Goal: Information Seeking & Learning: Learn about a topic

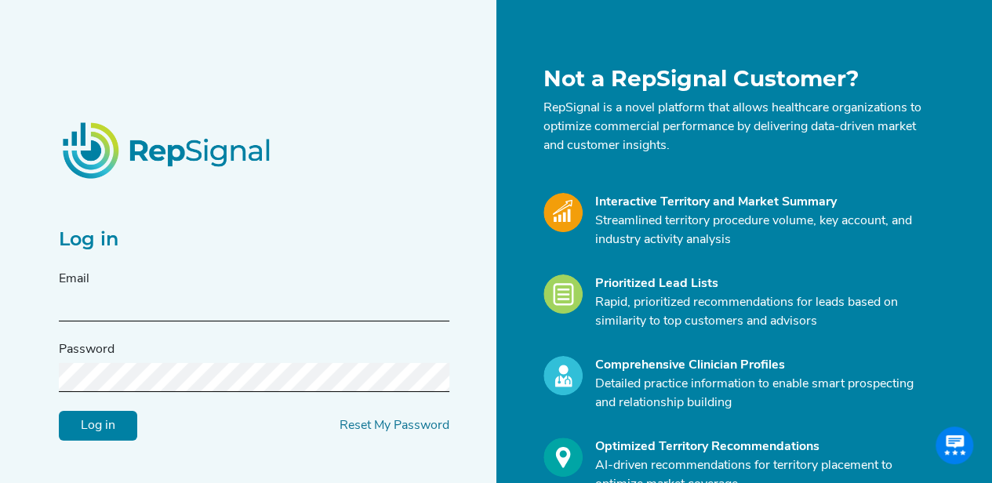
click at [226, 301] on input "text" at bounding box center [254, 307] width 391 height 29
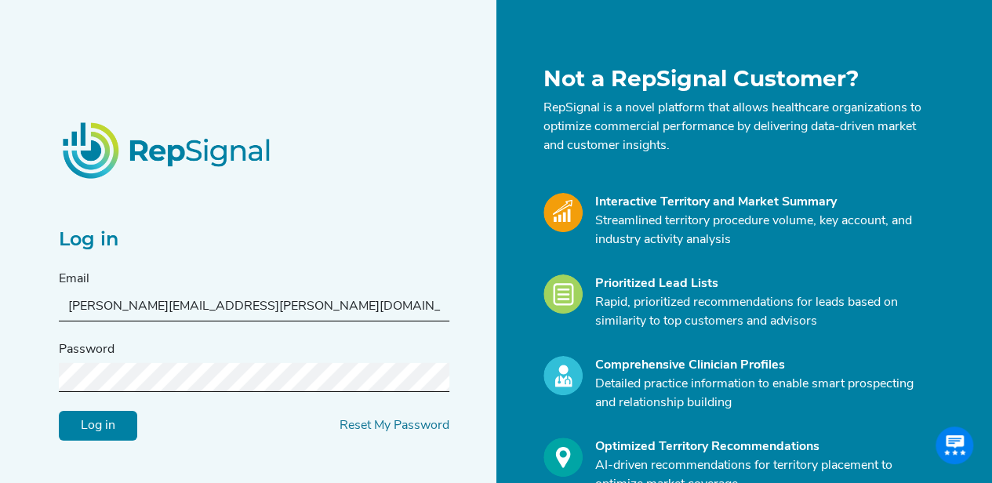
type input "[PERSON_NAME][EMAIL_ADDRESS][PERSON_NAME][DOMAIN_NAME]"
click at [118, 427] on input "Log in" at bounding box center [98, 425] width 78 height 30
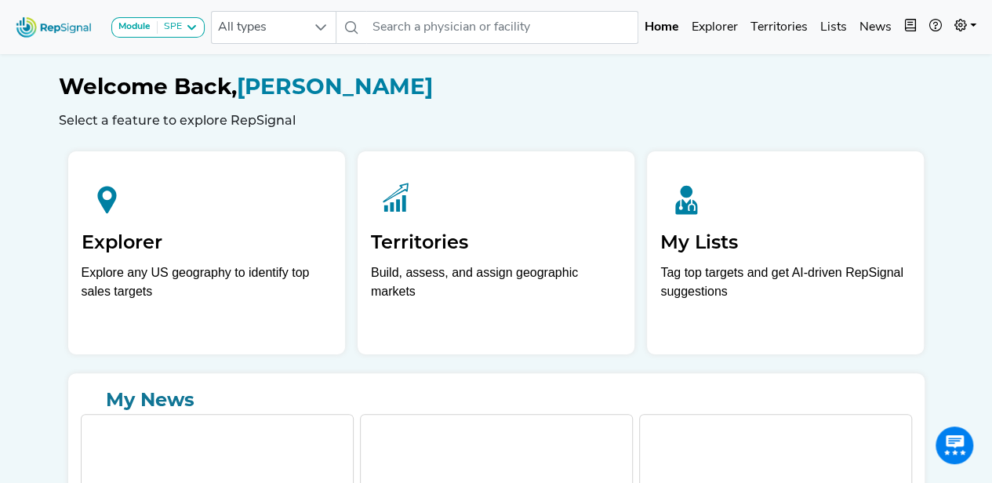
scroll to position [84, 0]
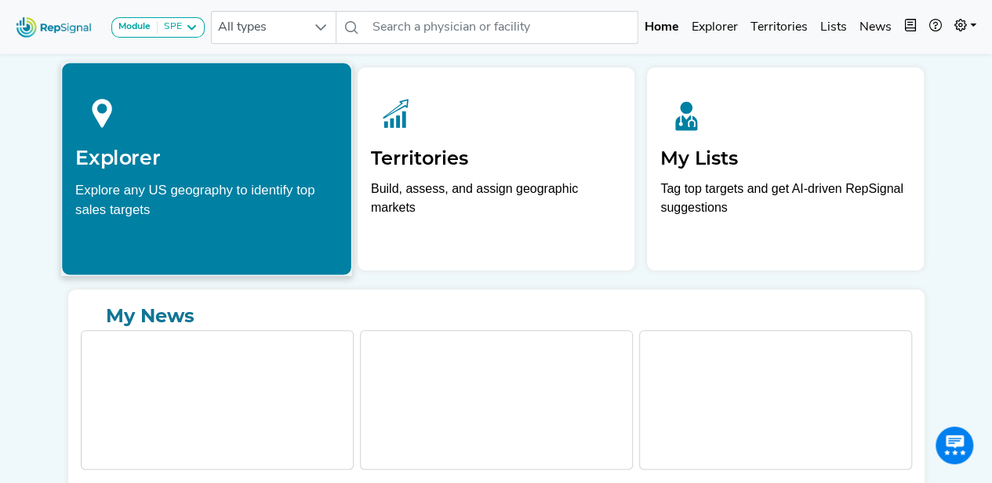
click at [339, 160] on div "Explorer Explore any US geography to identify top sales targets" at bounding box center [206, 152] width 289 height 179
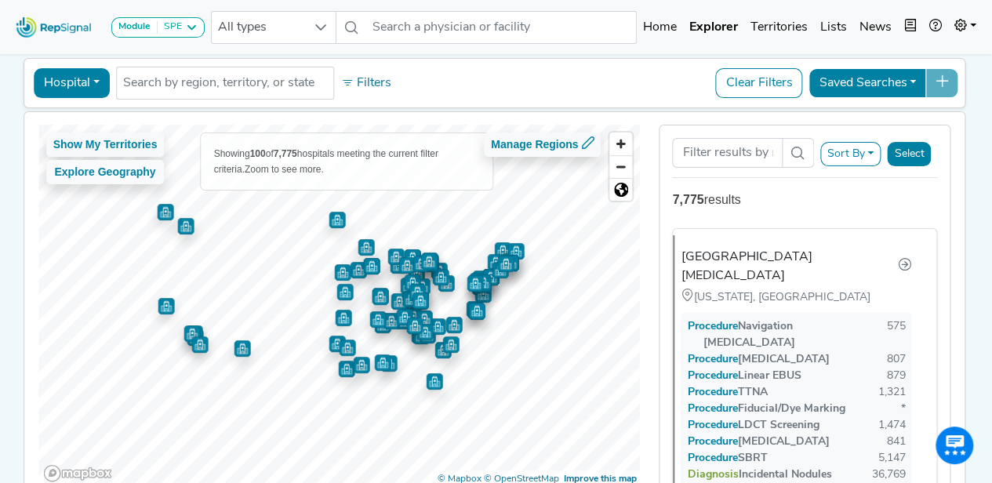
scroll to position [69, 0]
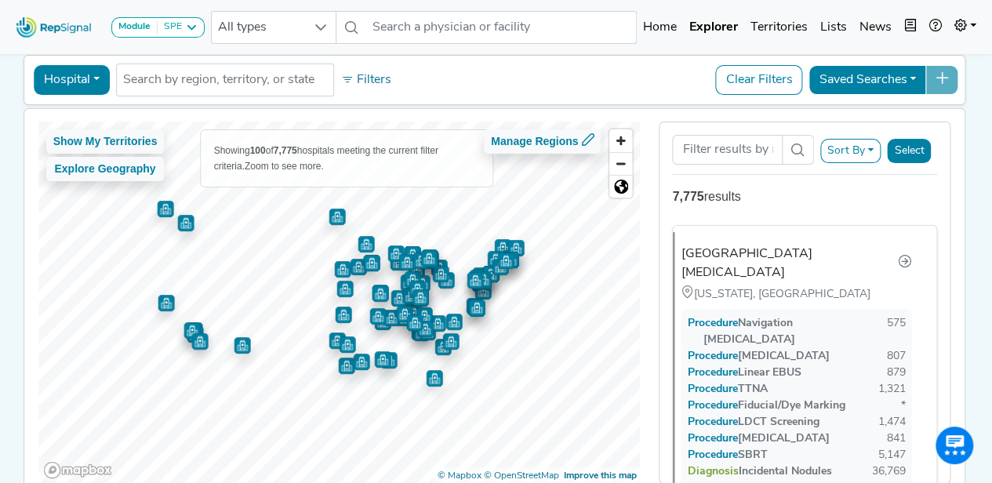
click at [798, 155] on span at bounding box center [798, 150] width 32 height 30
click at [804, 145] on icon at bounding box center [797, 150] width 13 height 13
click at [916, 147] on button "Select" at bounding box center [909, 151] width 44 height 24
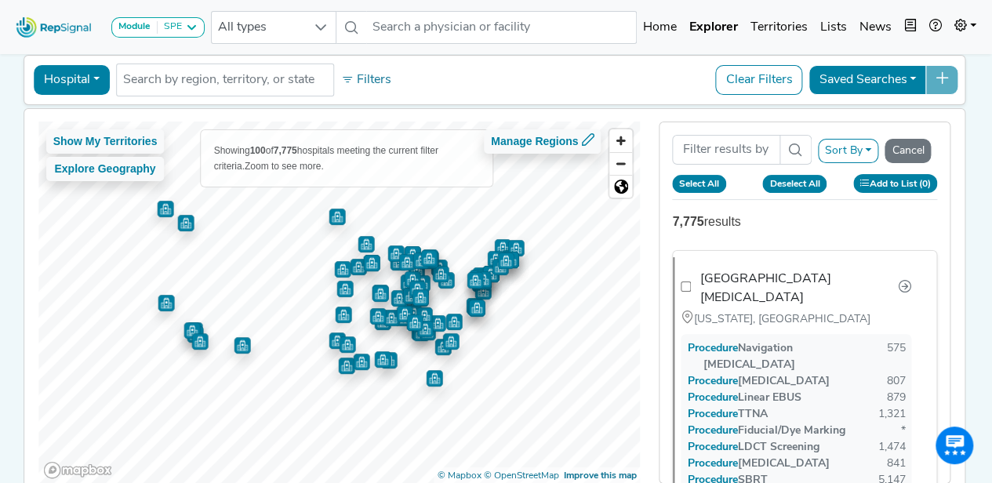
click at [875, 149] on button "Sort By" at bounding box center [848, 151] width 61 height 24
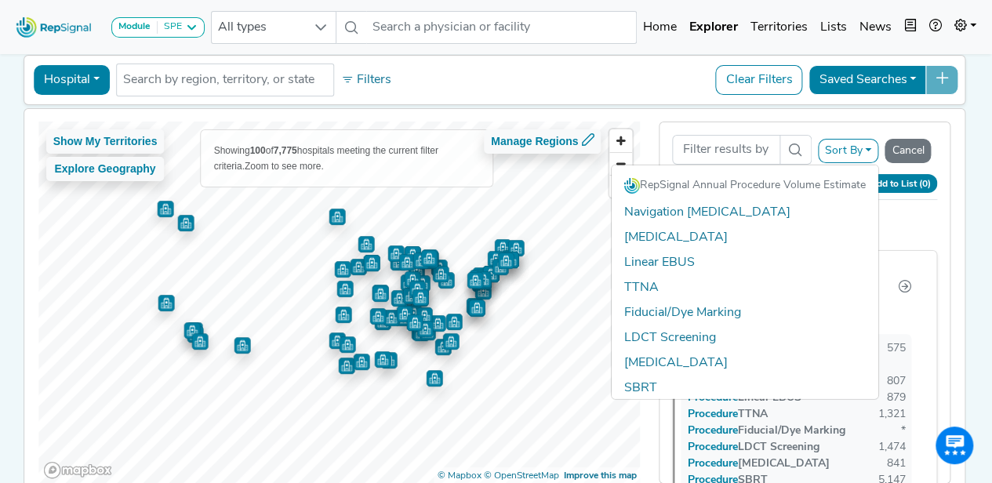
click at [682, 95] on div "Hospital Physician Hospital ASC Office Health System No results found Filters C…" at bounding box center [495, 80] width 929 height 36
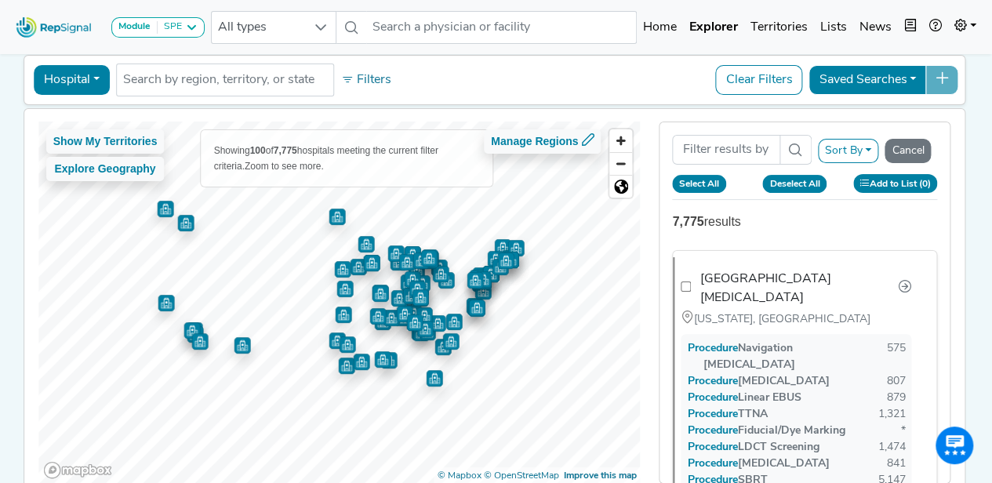
click at [93, 81] on button "Hospital" at bounding box center [72, 80] width 76 height 30
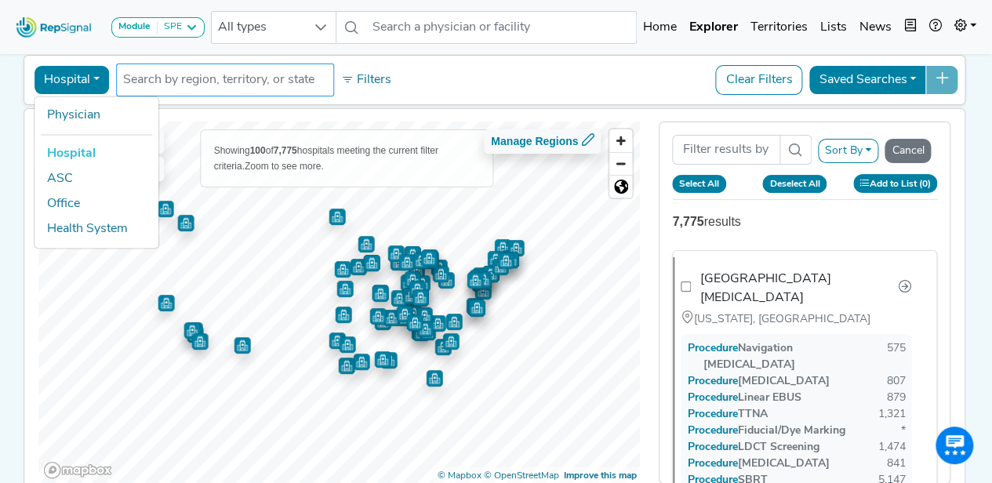
click at [178, 87] on input "text" at bounding box center [225, 80] width 204 height 19
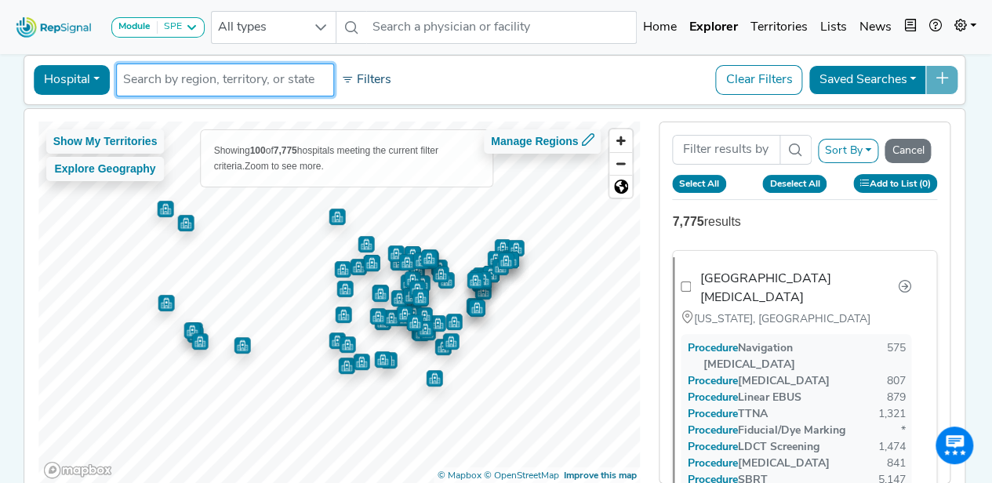
click at [359, 81] on button "Filters" at bounding box center [366, 80] width 58 height 27
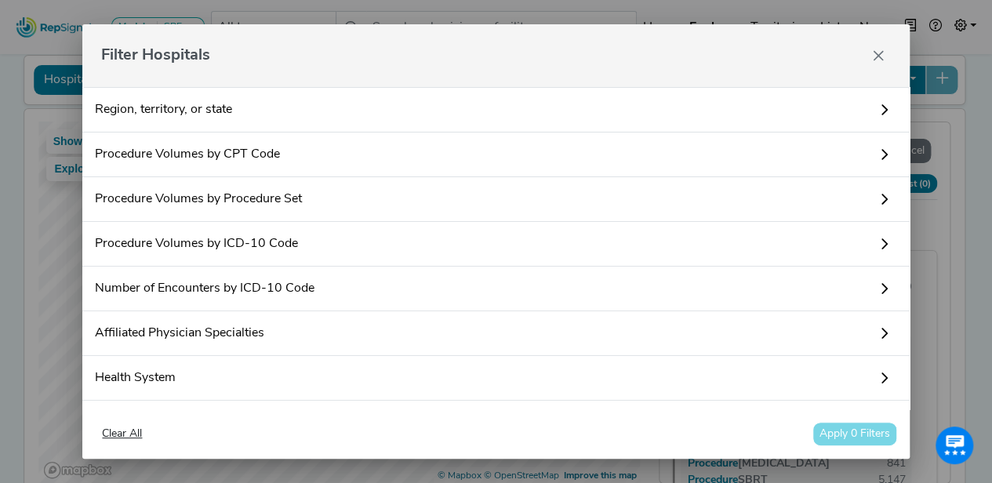
click at [515, 112] on link "Region, territory, or state" at bounding box center [495, 109] width 827 height 45
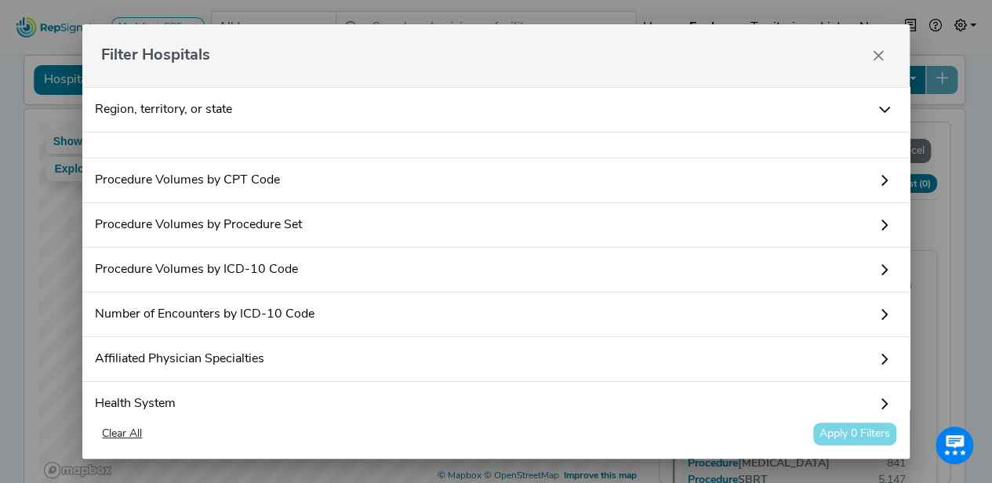
click at [859, 118] on link "Region, territory, or state" at bounding box center [495, 109] width 827 height 45
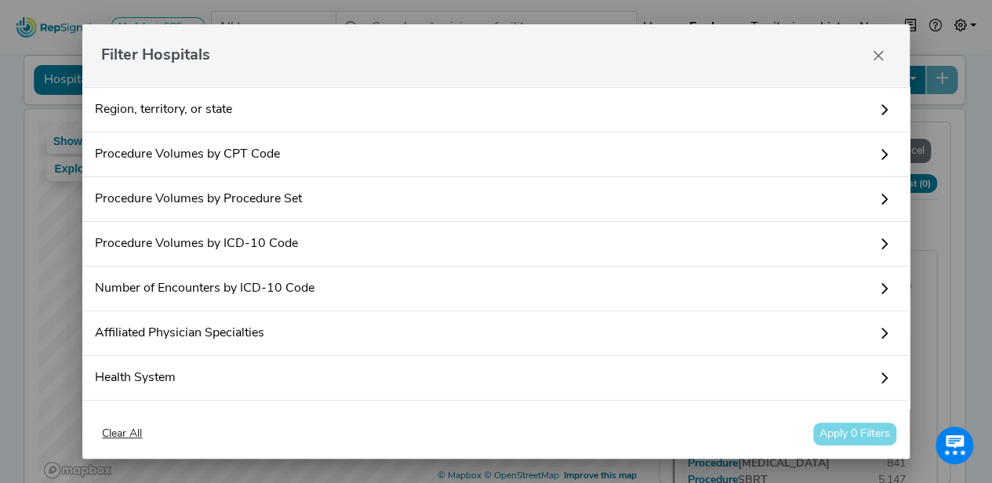
click at [882, 108] on icon at bounding box center [885, 109] width 6 height 11
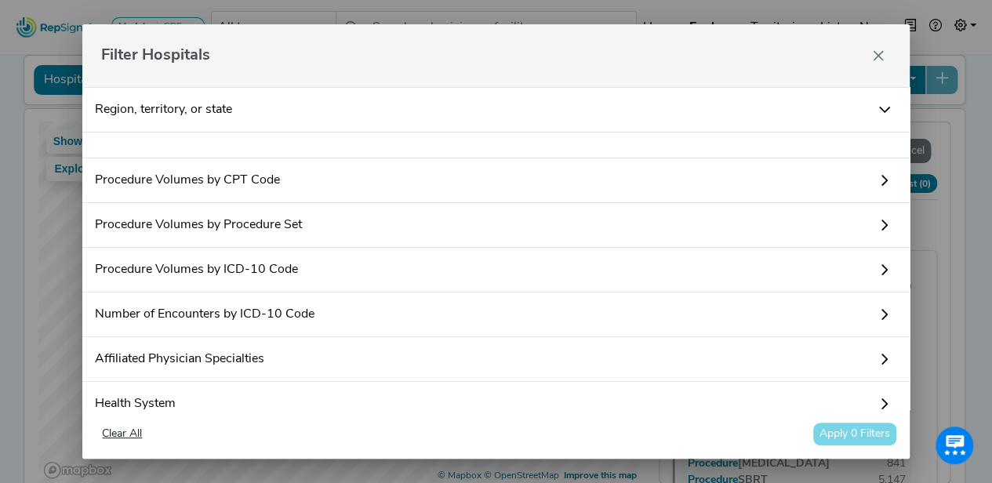
click at [878, 108] on icon at bounding box center [884, 110] width 13 height 13
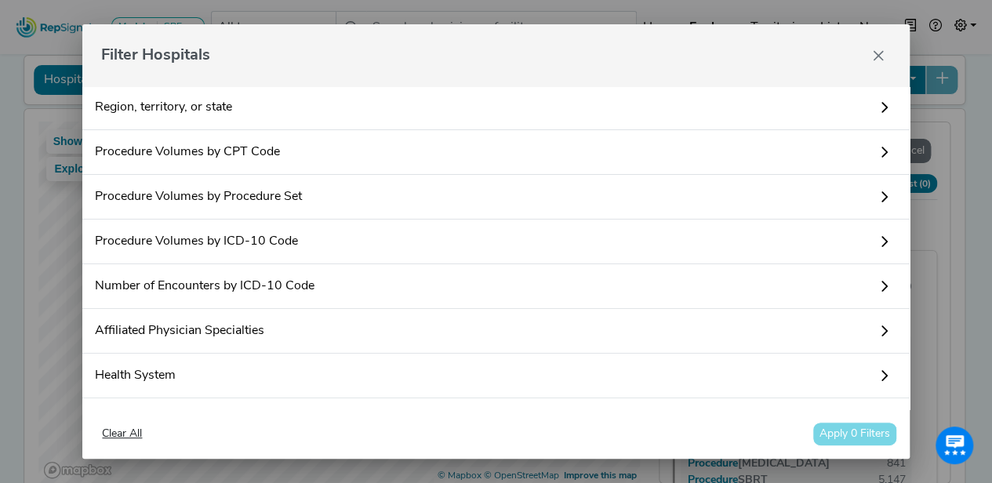
scroll to position [0, 0]
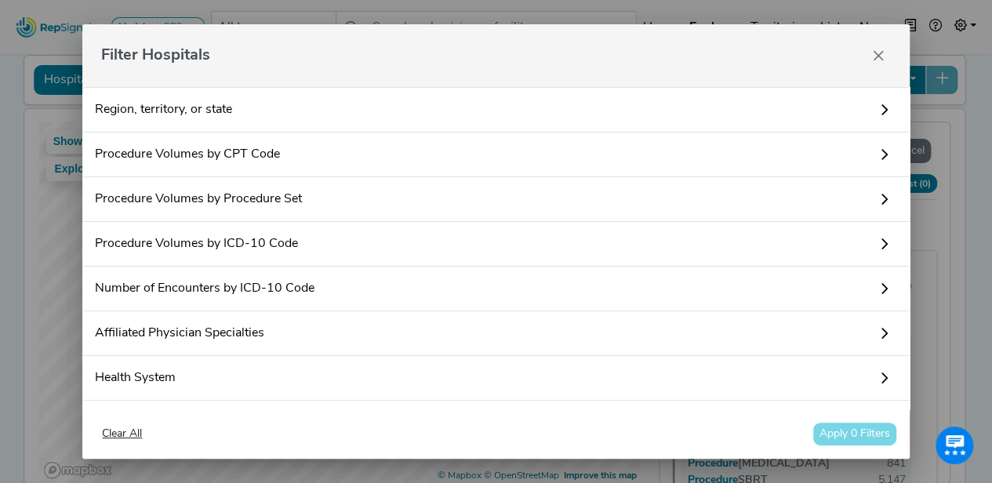
click at [878, 244] on icon at bounding box center [884, 244] width 13 height 13
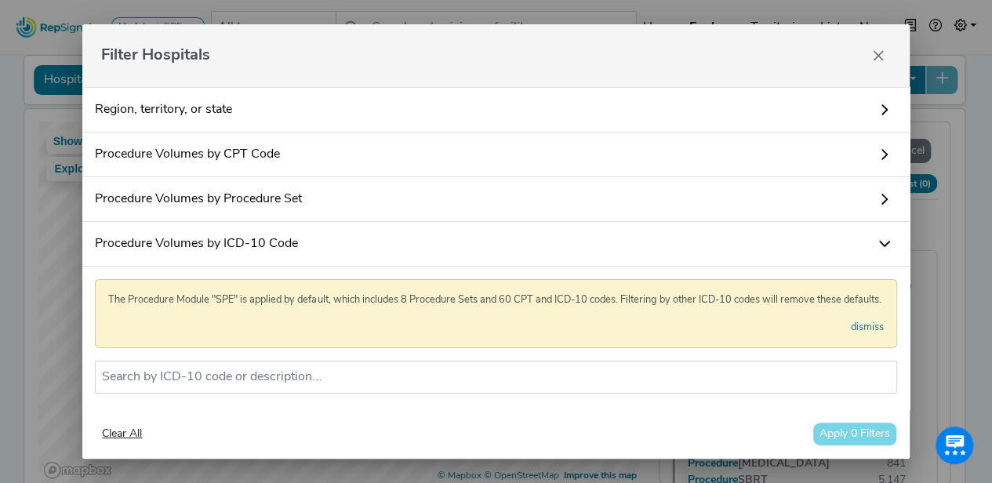
click at [878, 244] on icon at bounding box center [884, 244] width 13 height 13
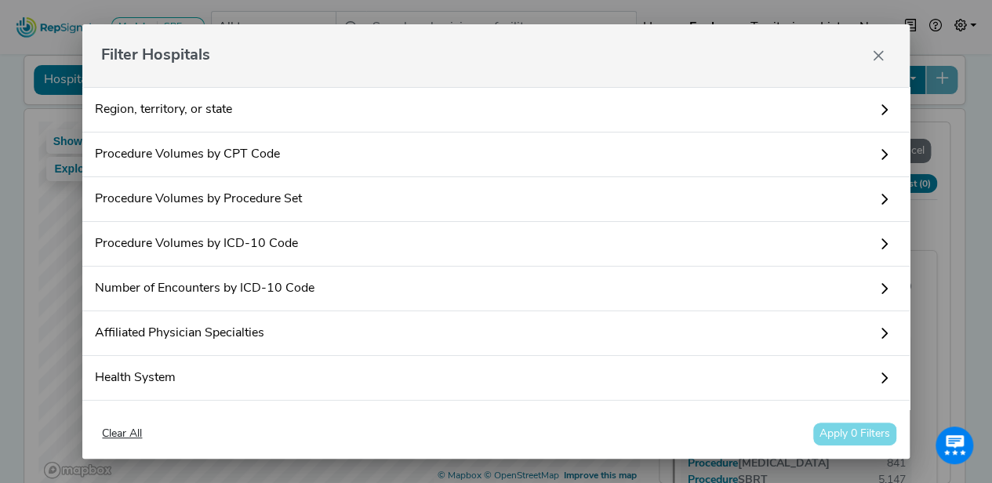
click at [878, 197] on icon at bounding box center [884, 199] width 13 height 13
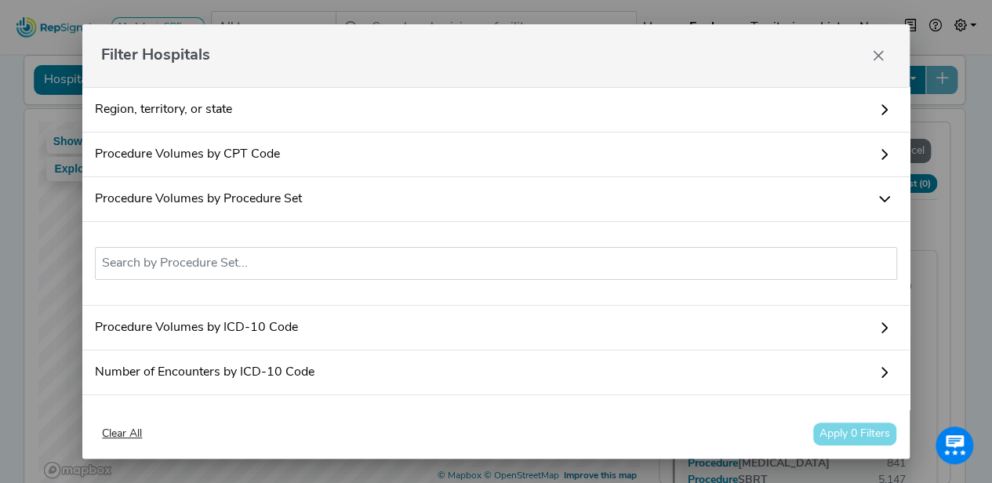
click at [879, 197] on icon at bounding box center [884, 199] width 11 height 6
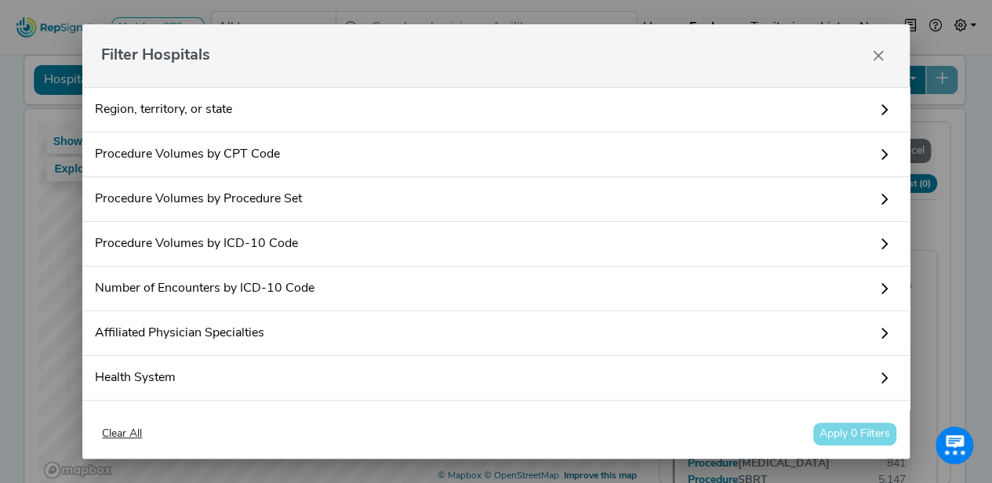
click at [878, 151] on icon at bounding box center [884, 154] width 13 height 13
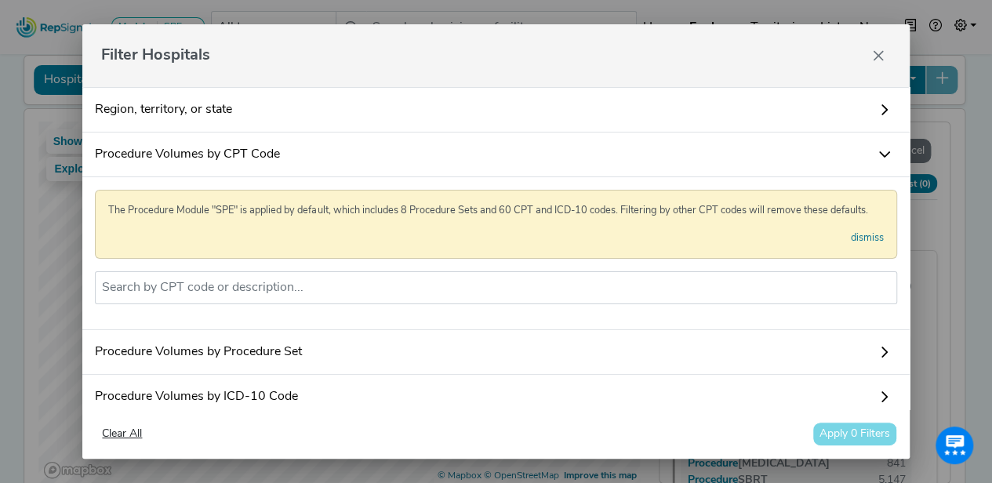
click at [878, 151] on icon at bounding box center [884, 154] width 13 height 13
click at [881, 54] on icon "Close" at bounding box center [878, 55] width 13 height 13
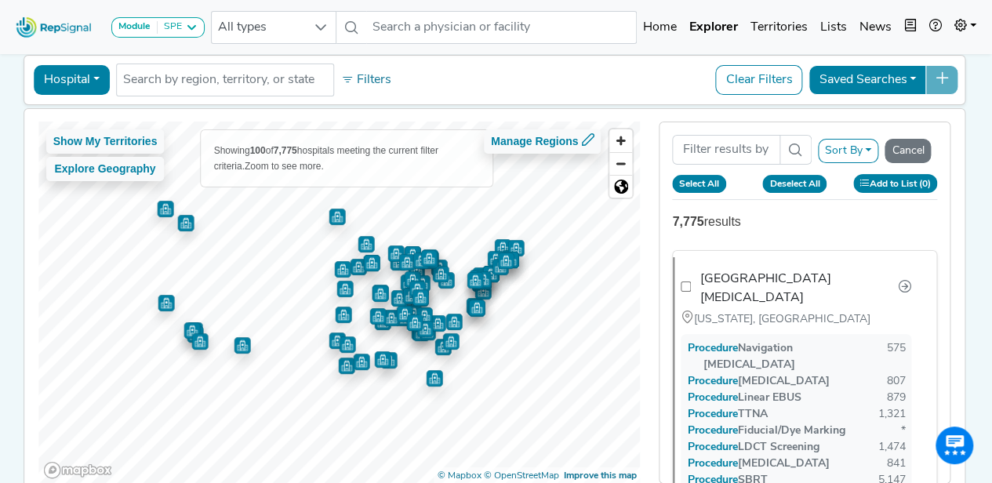
click at [872, 59] on div "Hospital Physician Hospital ASC Office Health System No results found Filters C…" at bounding box center [495, 80] width 943 height 50
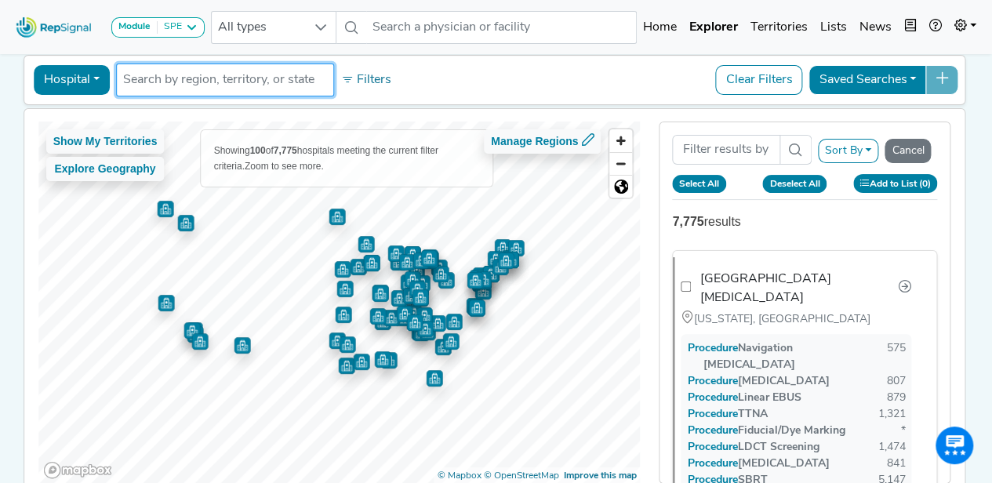
click at [278, 76] on input "text" at bounding box center [225, 80] width 204 height 19
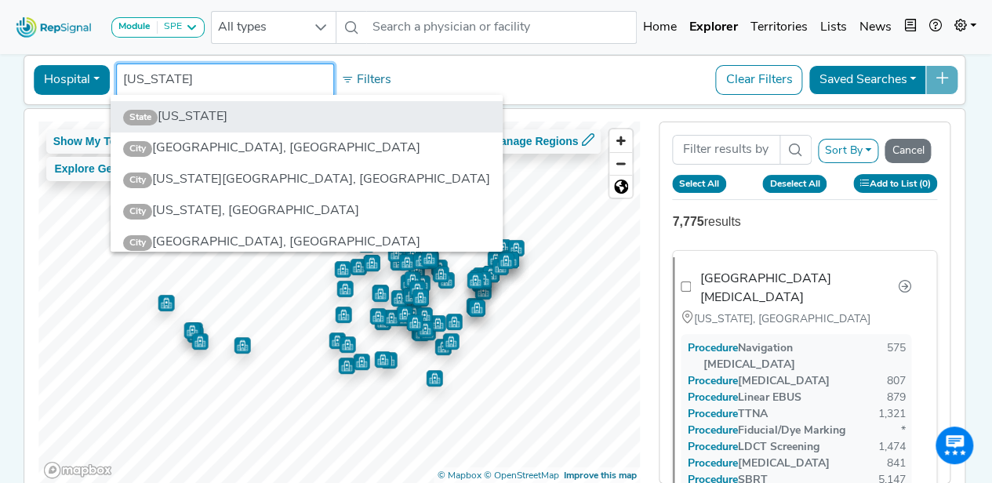
type input "[US_STATE]"
click at [257, 119] on li "State [US_STATE]" at bounding box center [307, 116] width 392 height 31
checkbox input "false"
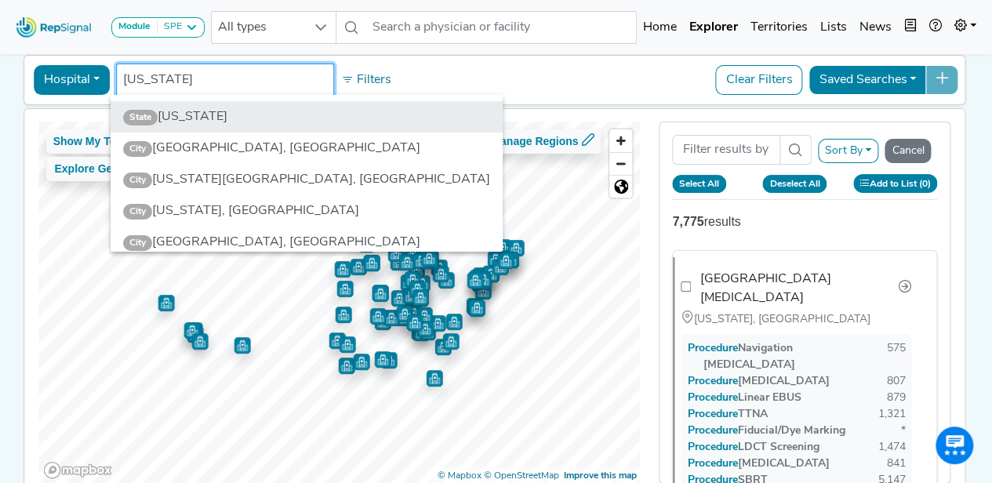
checkbox input "false"
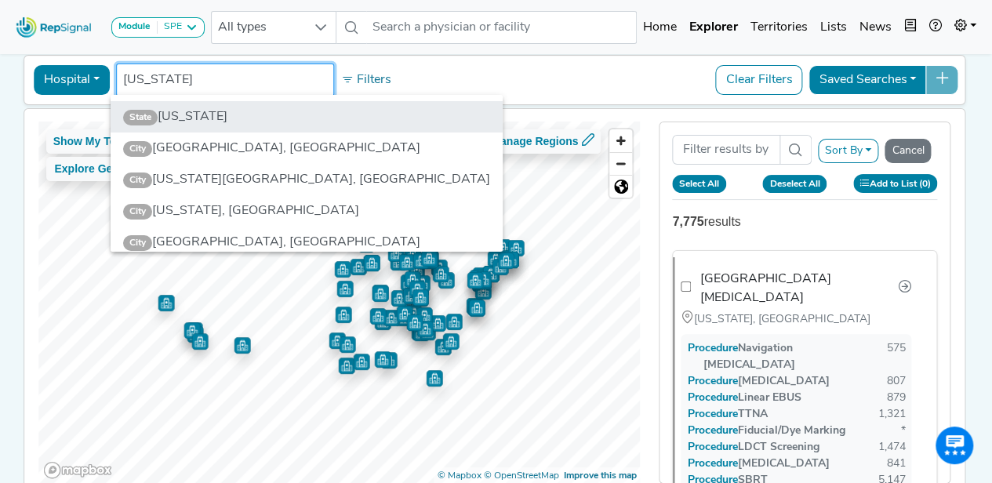
checkbox input "false"
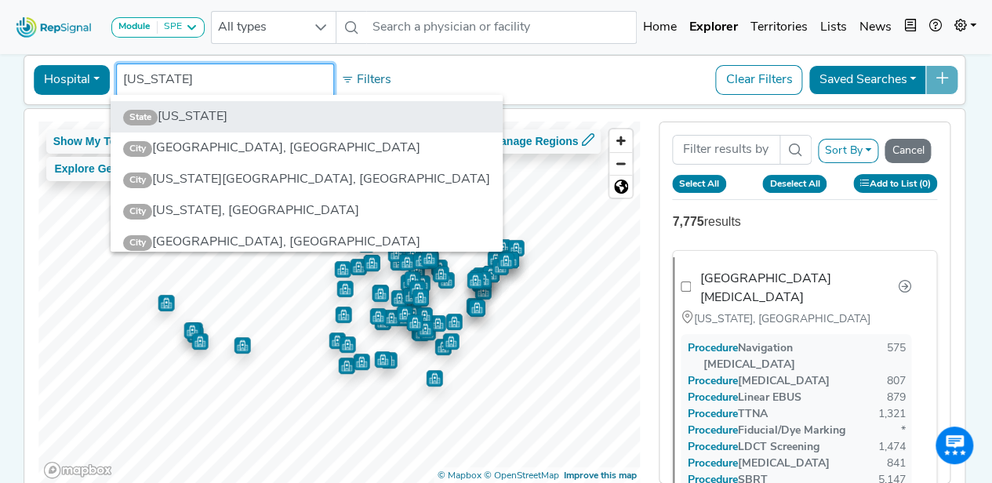
checkbox input "false"
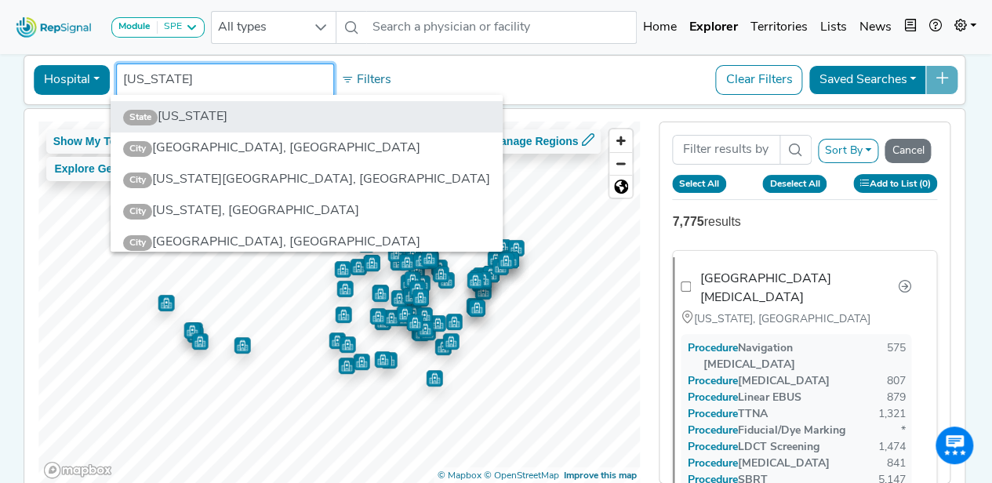
checkbox input "false"
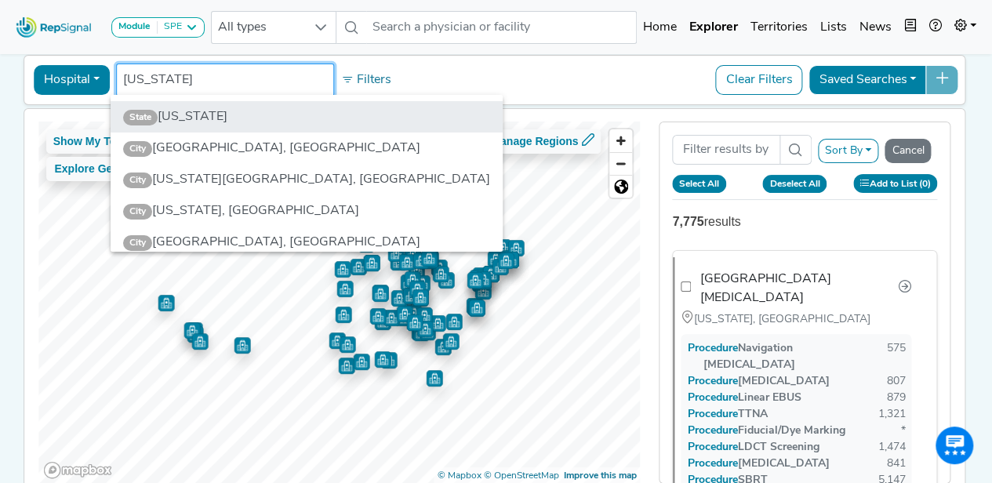
checkbox input "false"
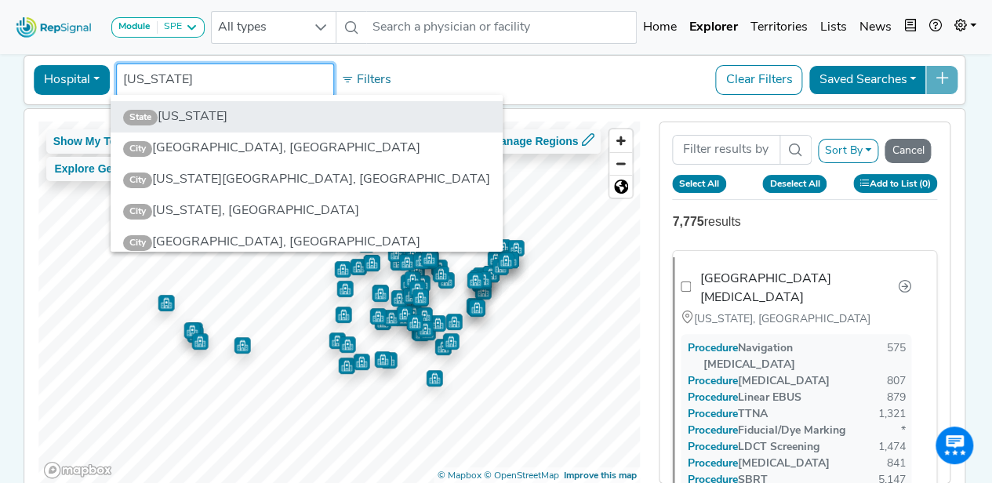
checkbox input "false"
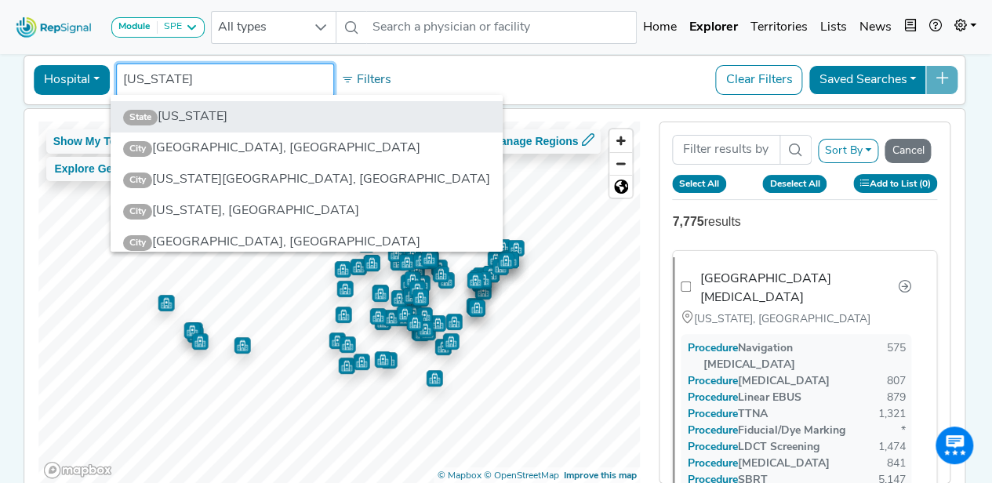
checkbox input "false"
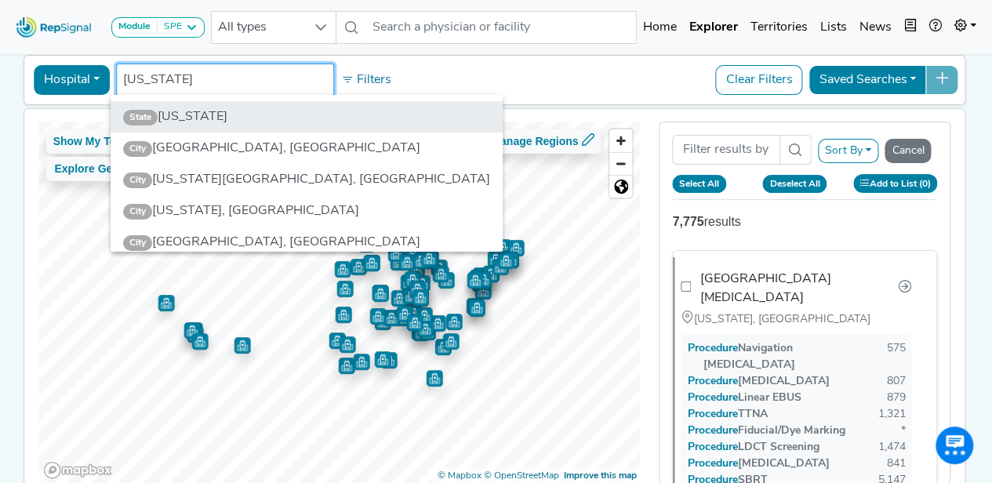
checkbox input "false"
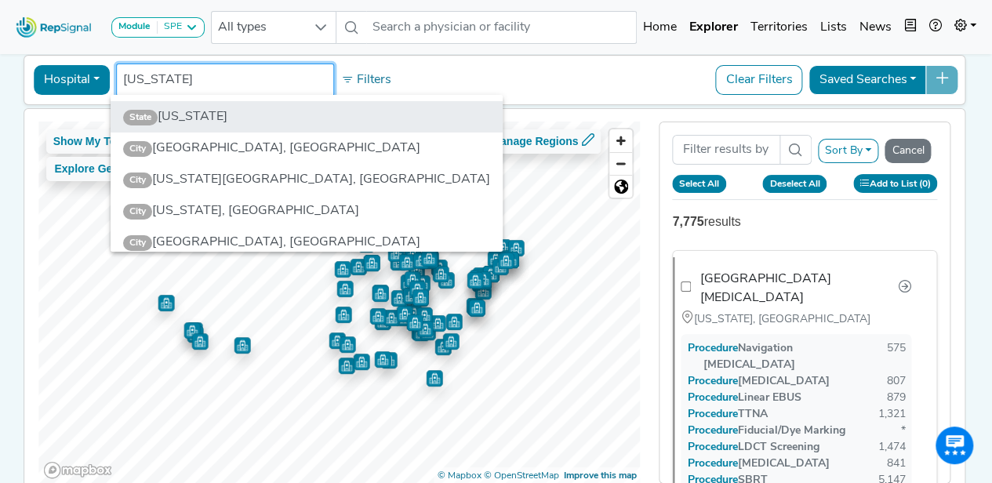
checkbox input "false"
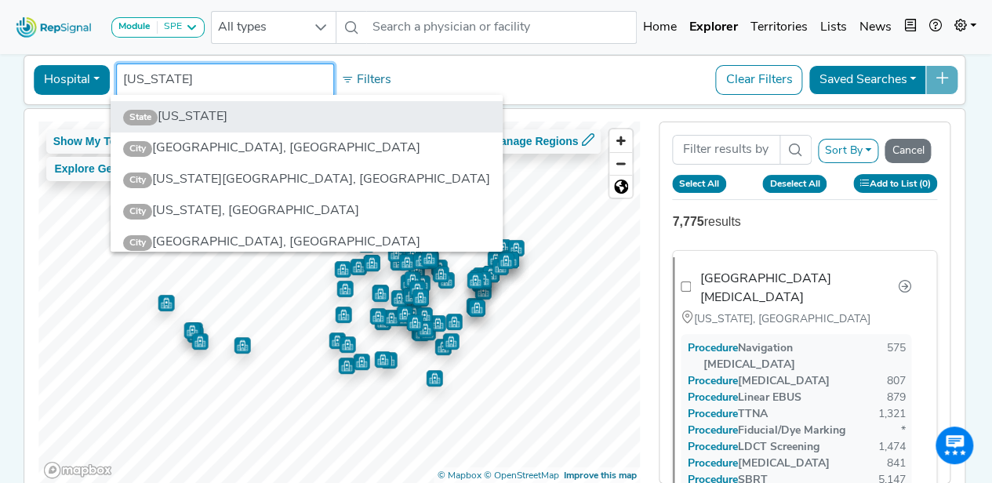
checkbox input "false"
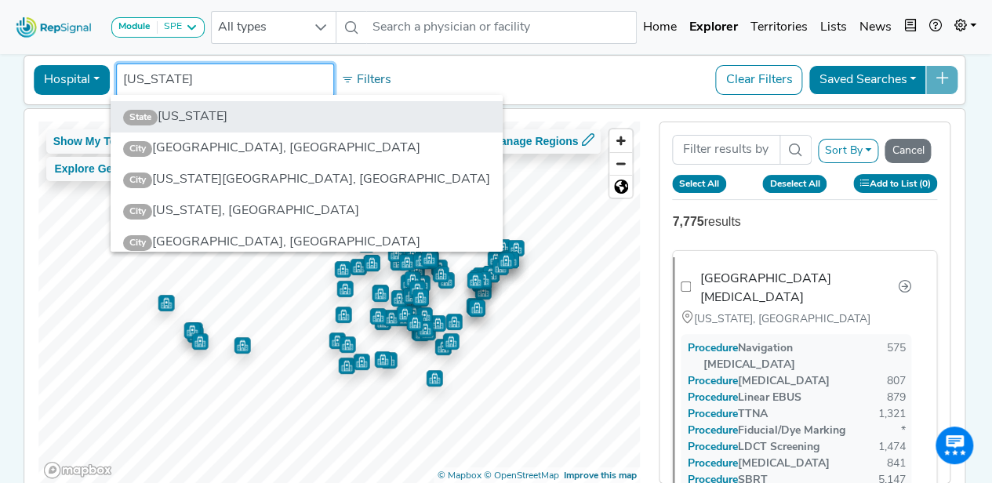
checkbox input "false"
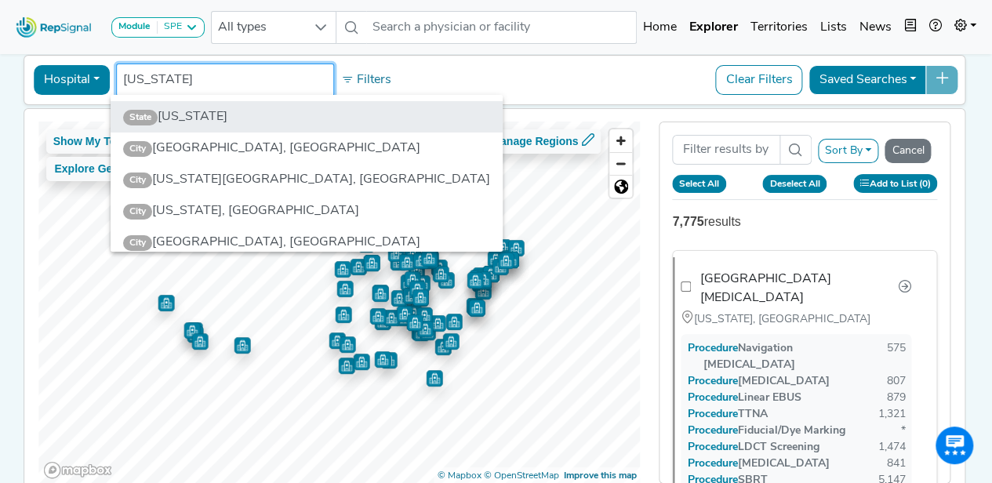
checkbox input "false"
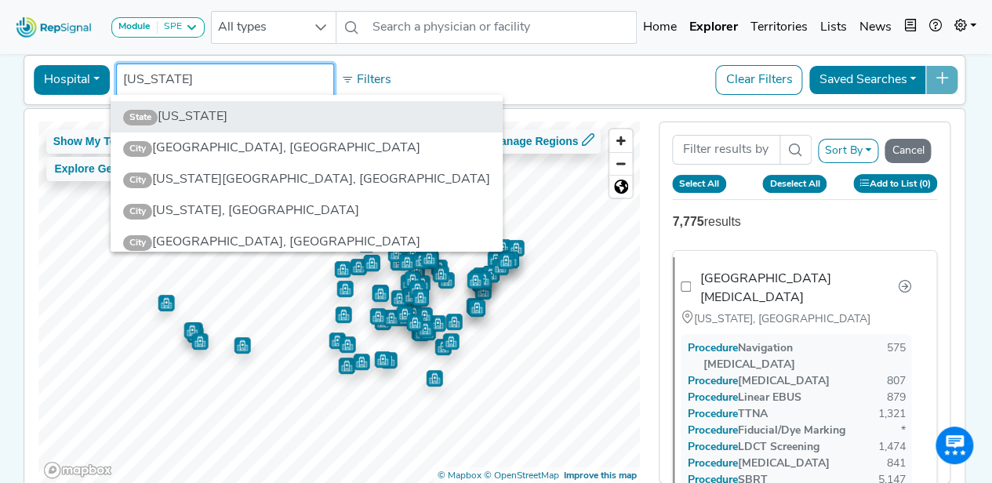
checkbox input "false"
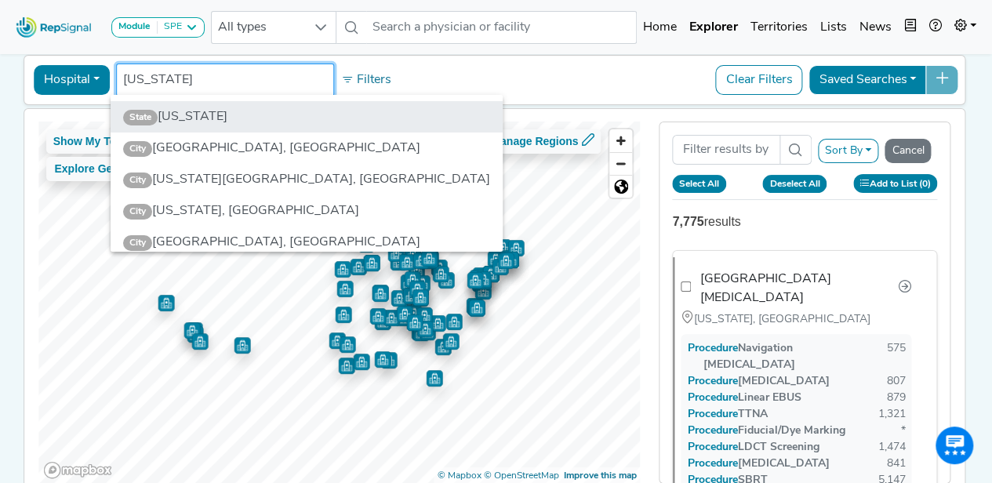
checkbox input "false"
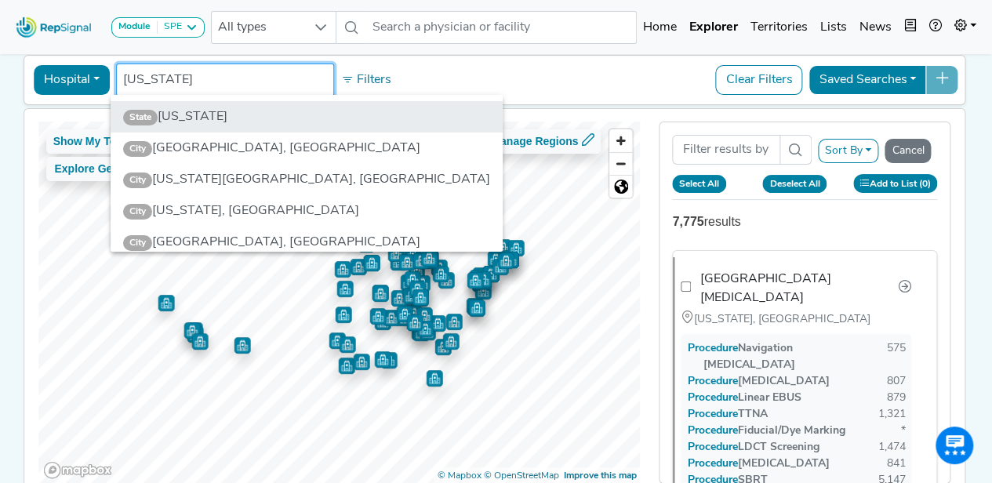
checkbox input "false"
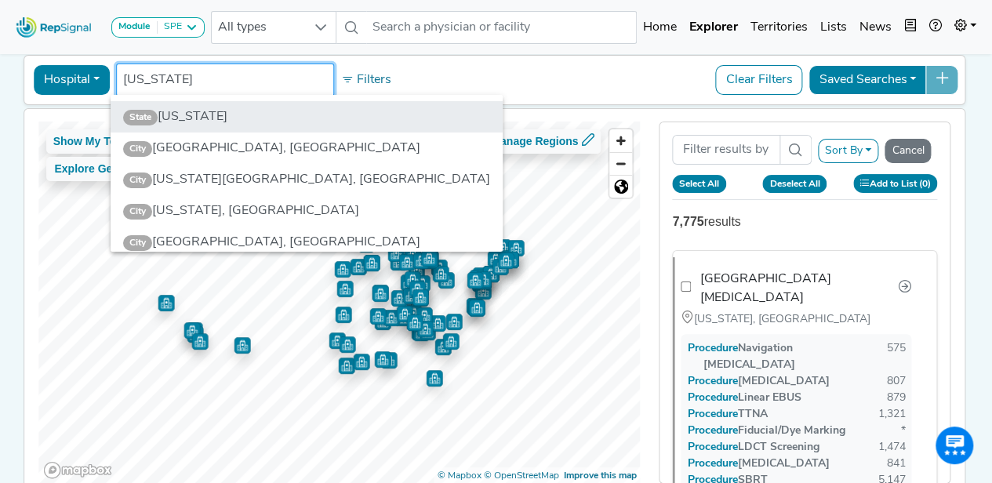
checkbox input "false"
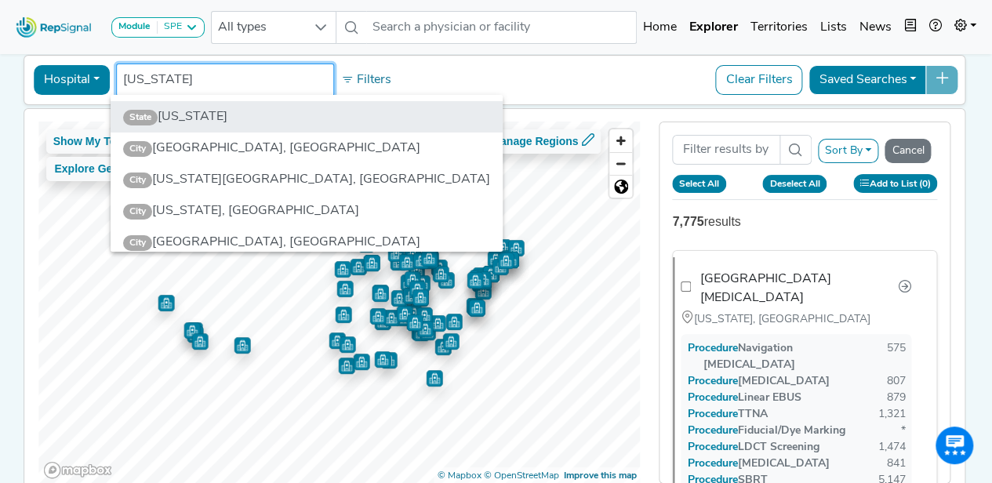
checkbox input "false"
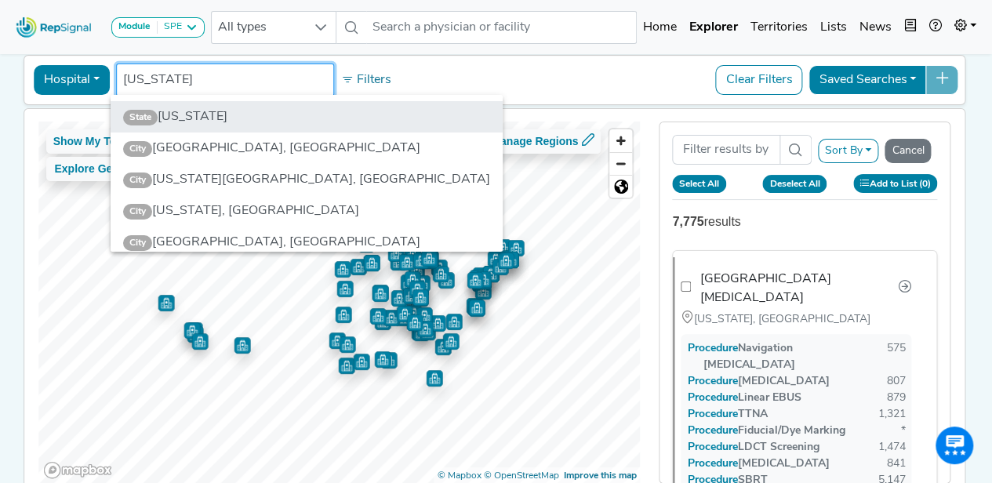
checkbox input "false"
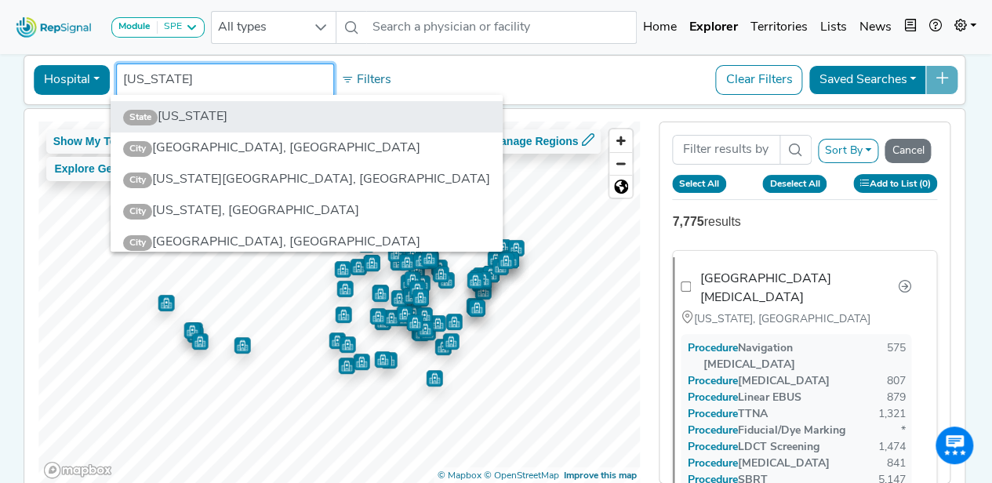
checkbox input "false"
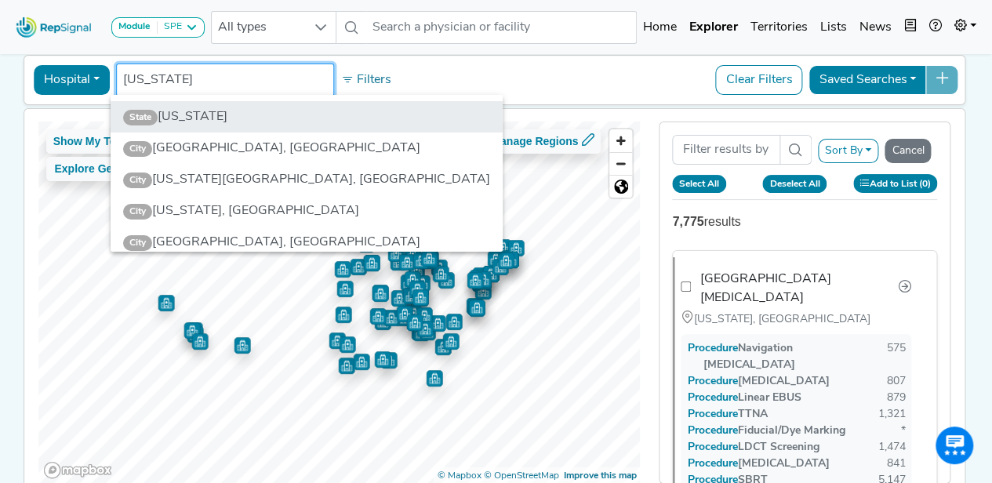
checkbox input "false"
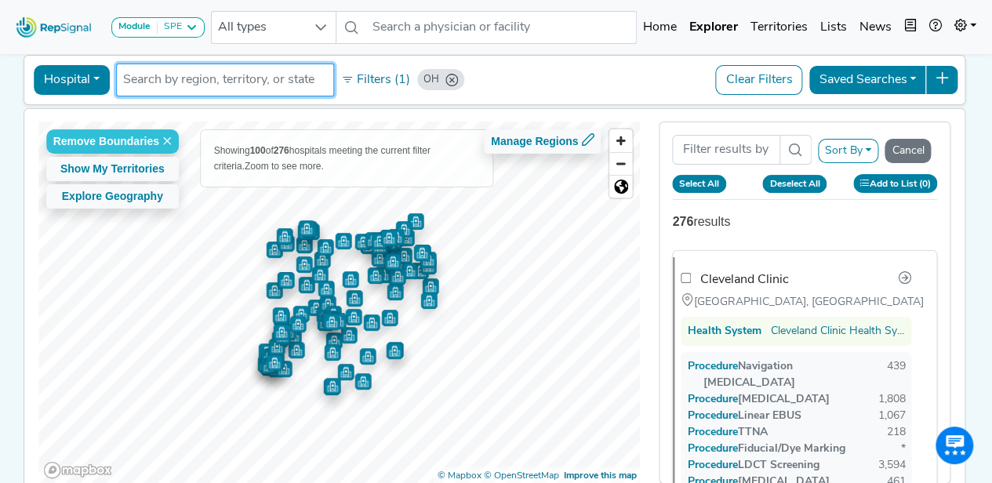
checkbox input "false"
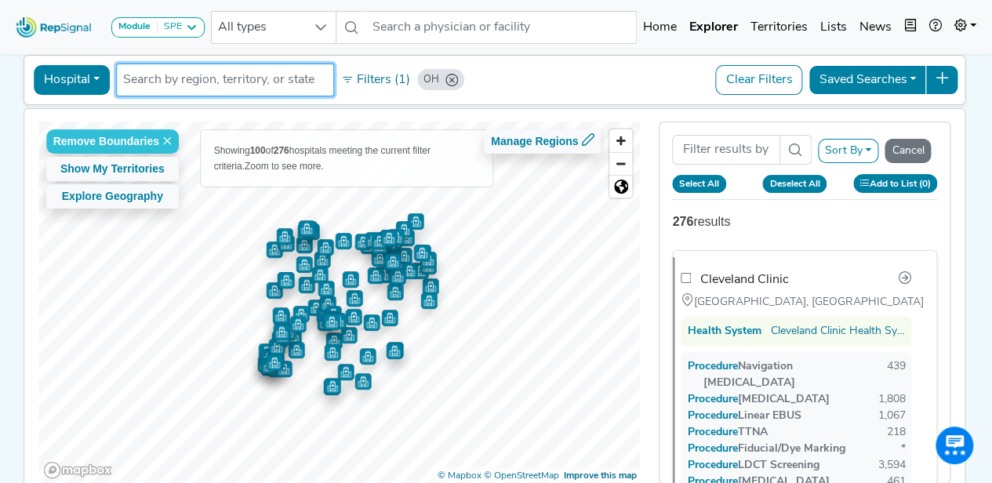
checkbox input "false"
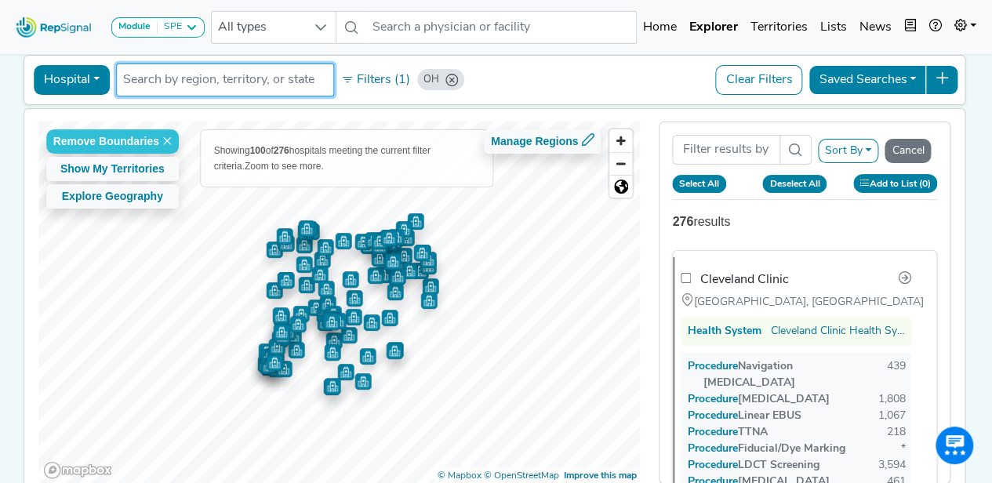
checkbox input "false"
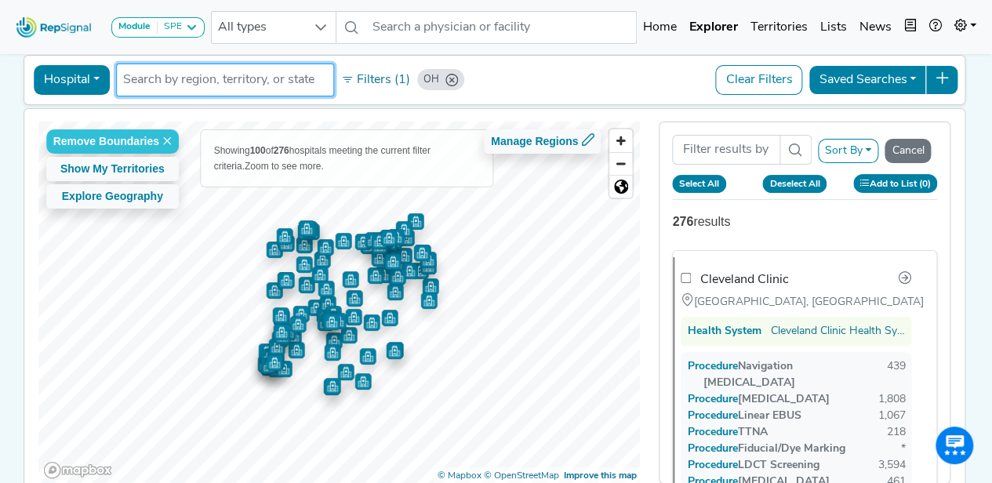
checkbox input "false"
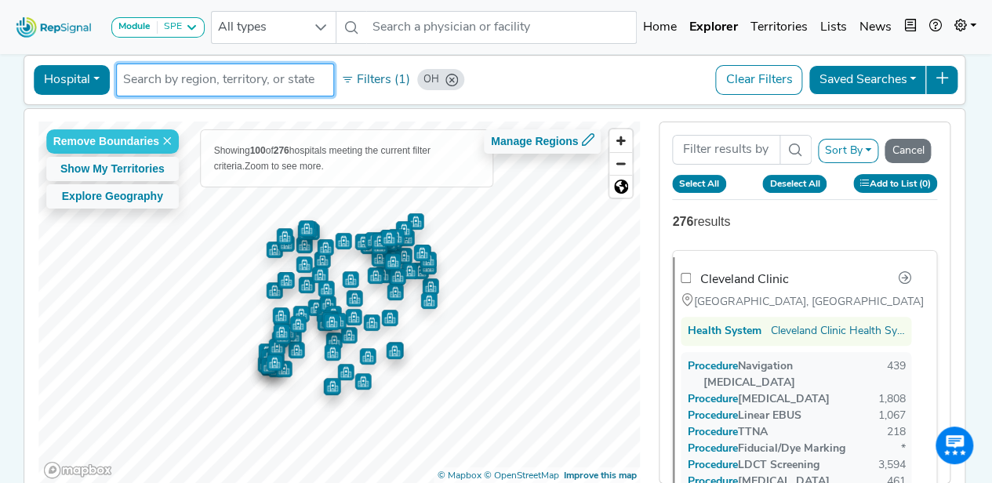
checkbox input "false"
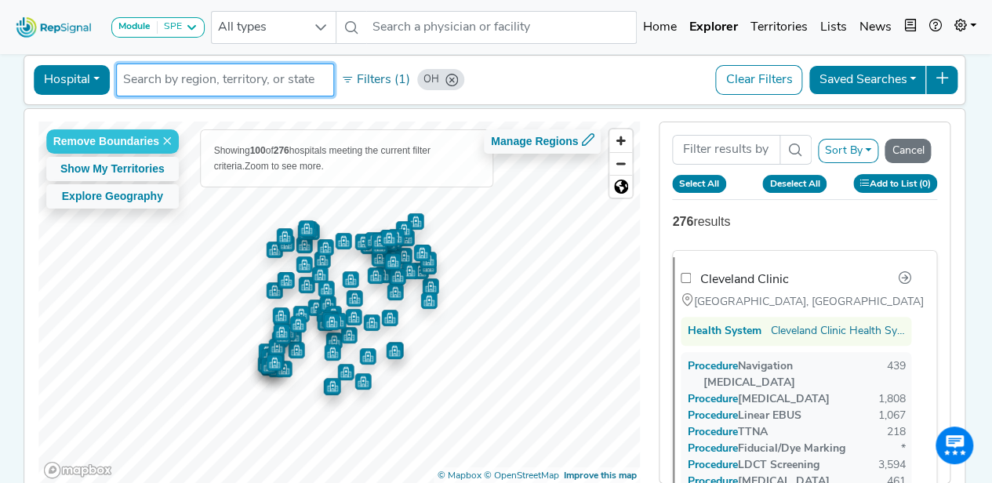
checkbox input "false"
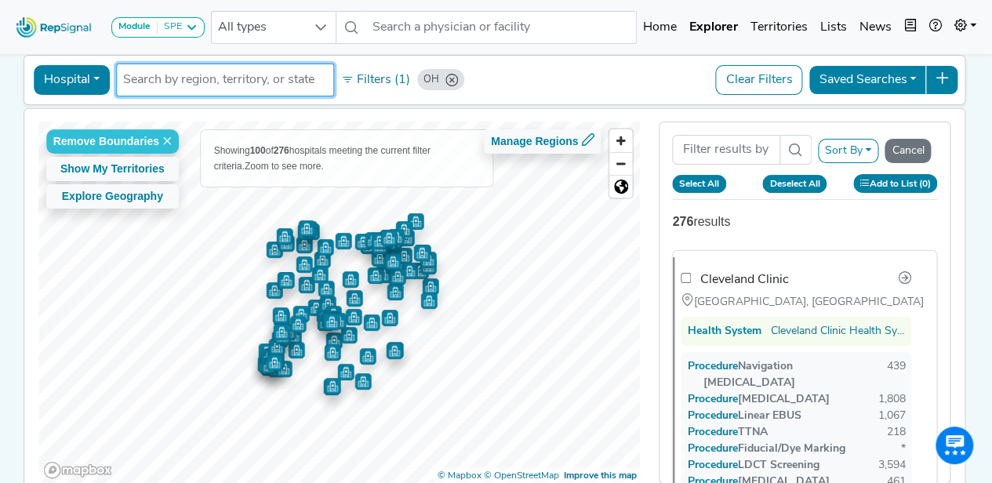
checkbox input "false"
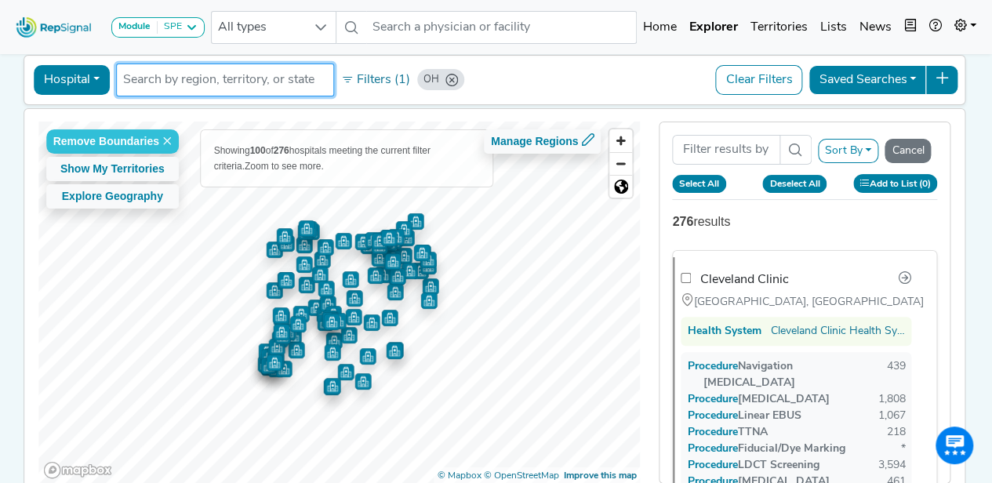
checkbox input "false"
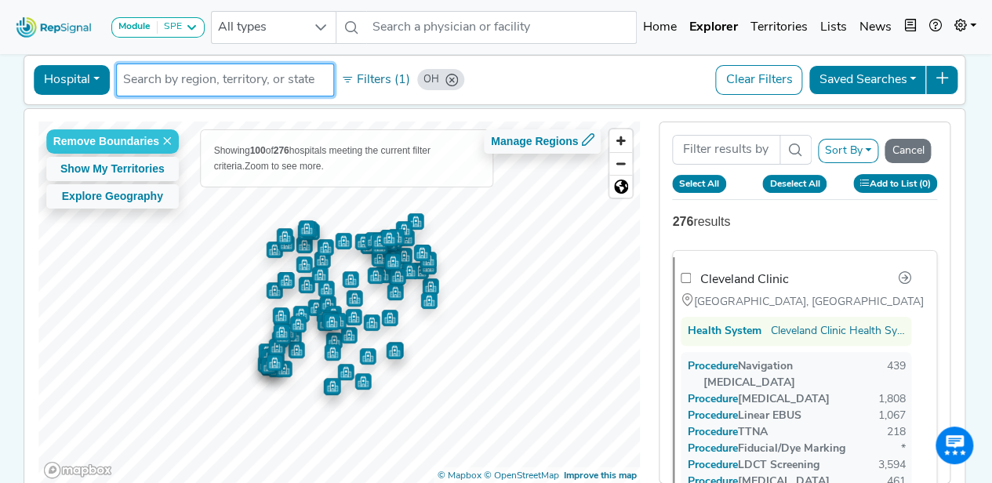
checkbox input "false"
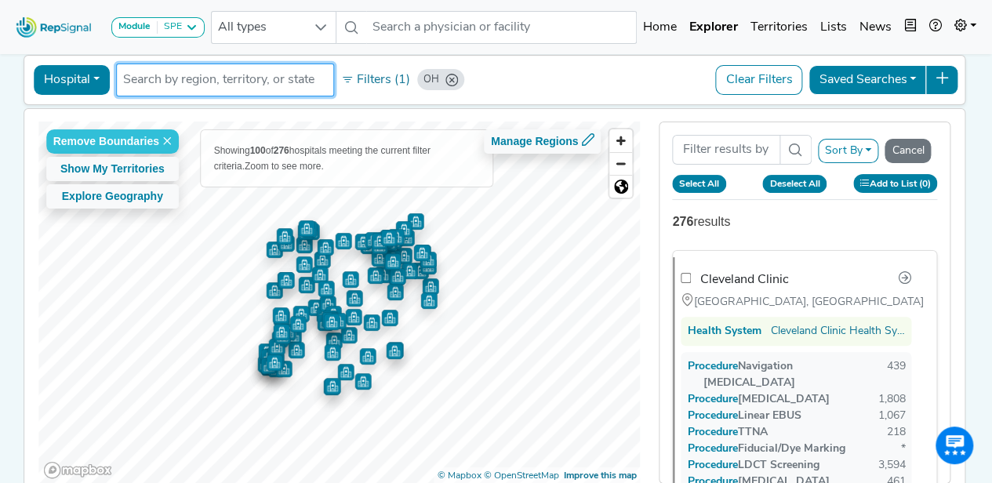
checkbox input "false"
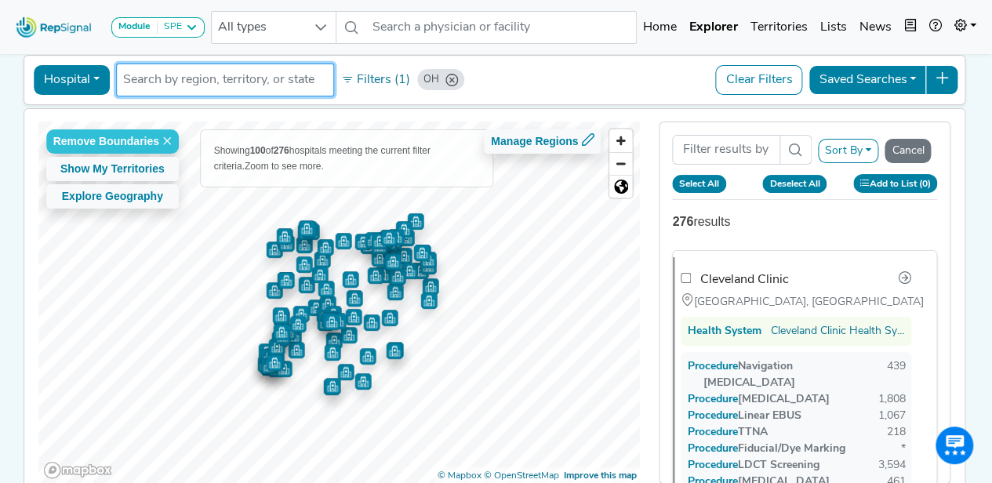
checkbox input "false"
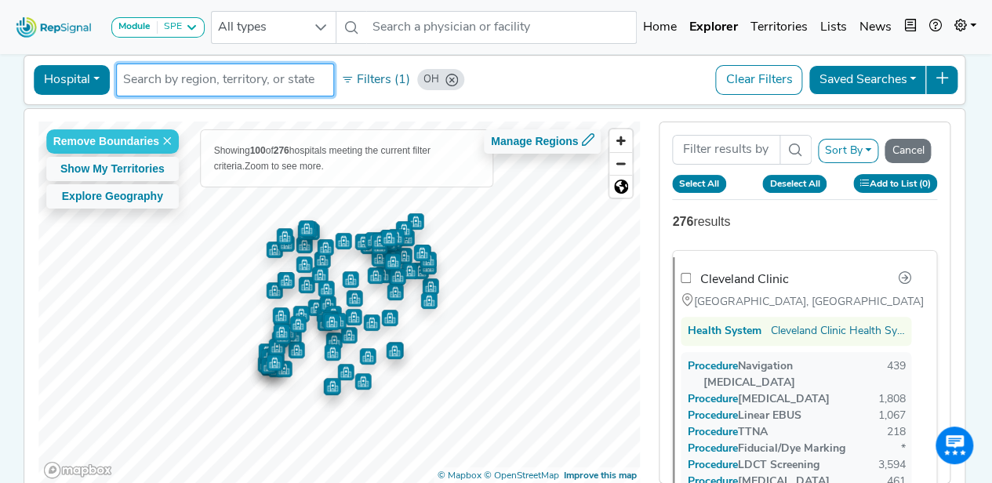
checkbox input "false"
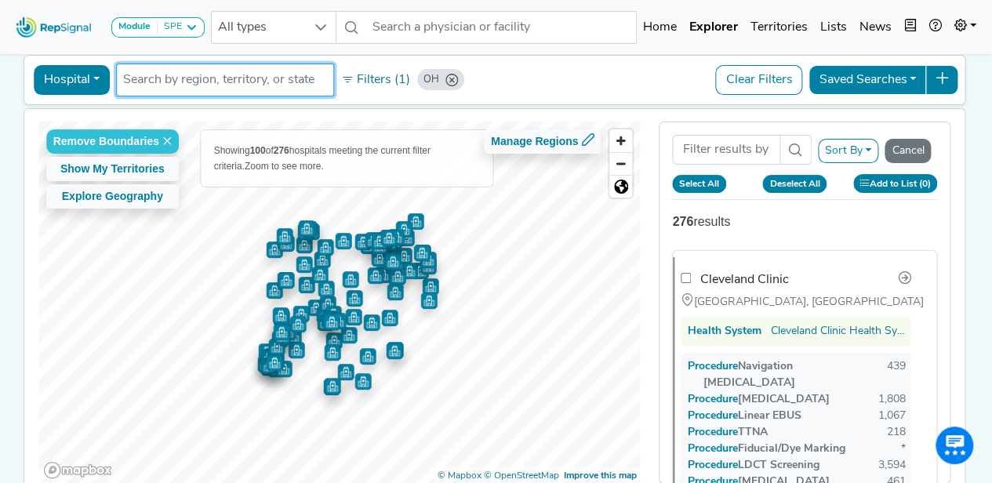
checkbox input "false"
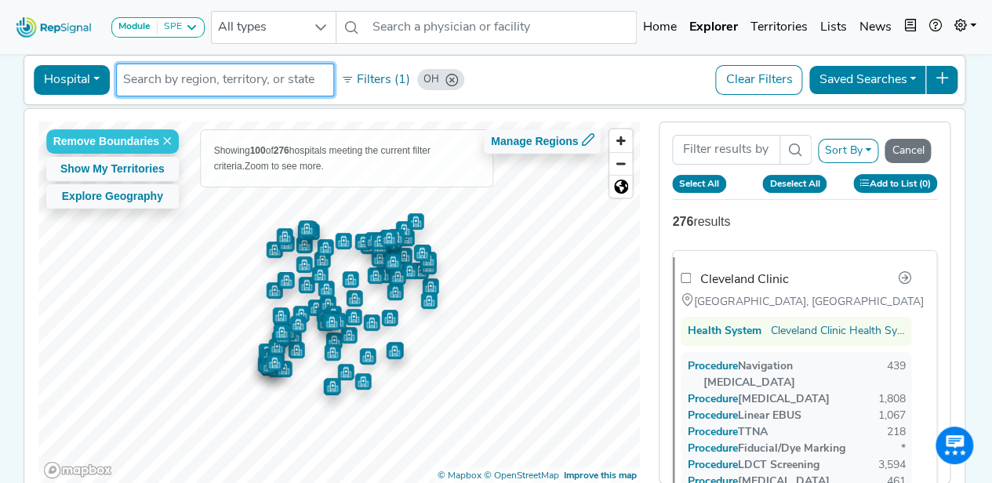
checkbox input "false"
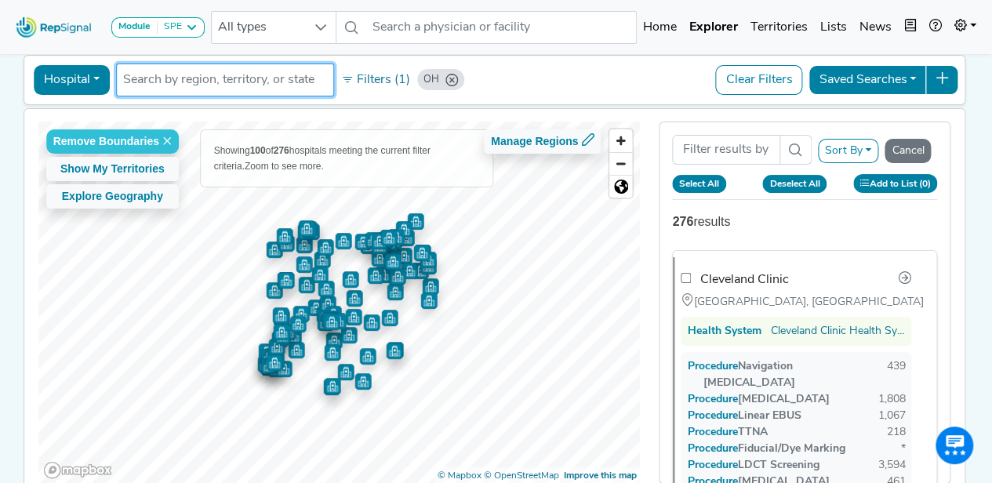
checkbox input "false"
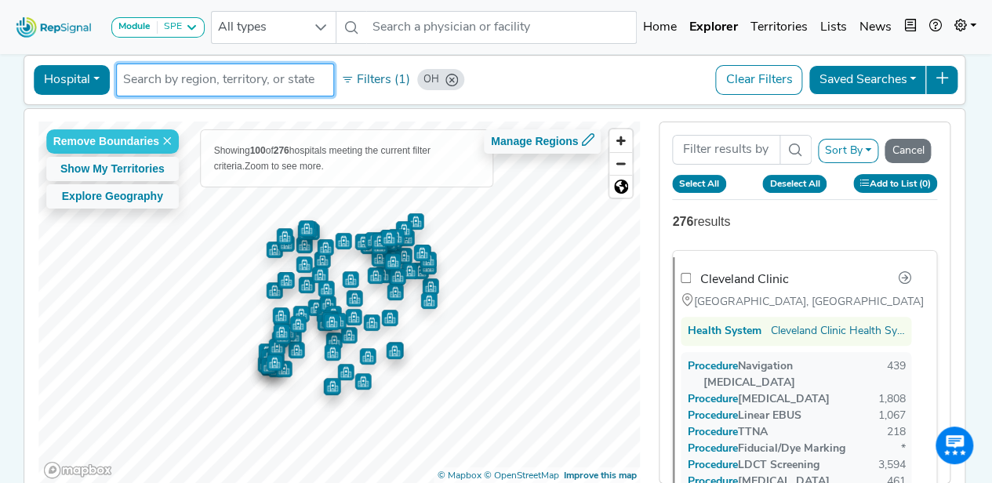
checkbox input "false"
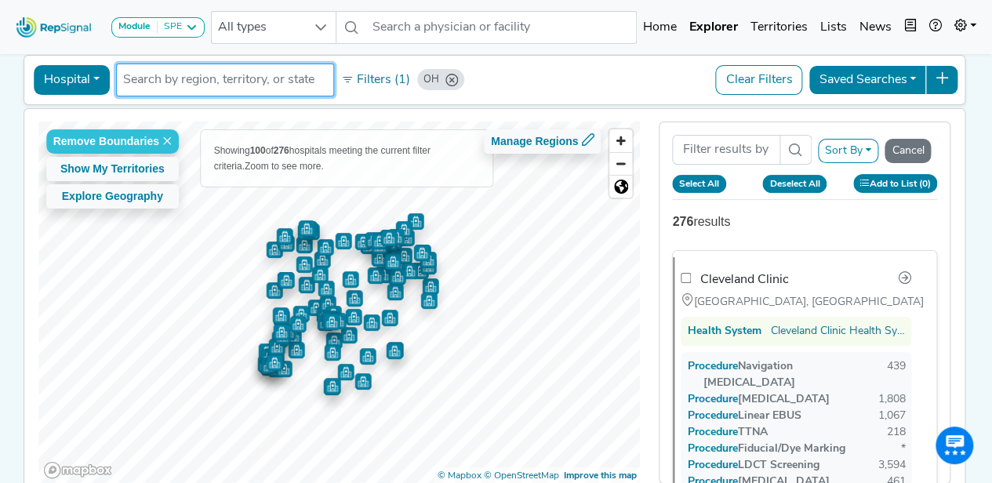
checkbox input "false"
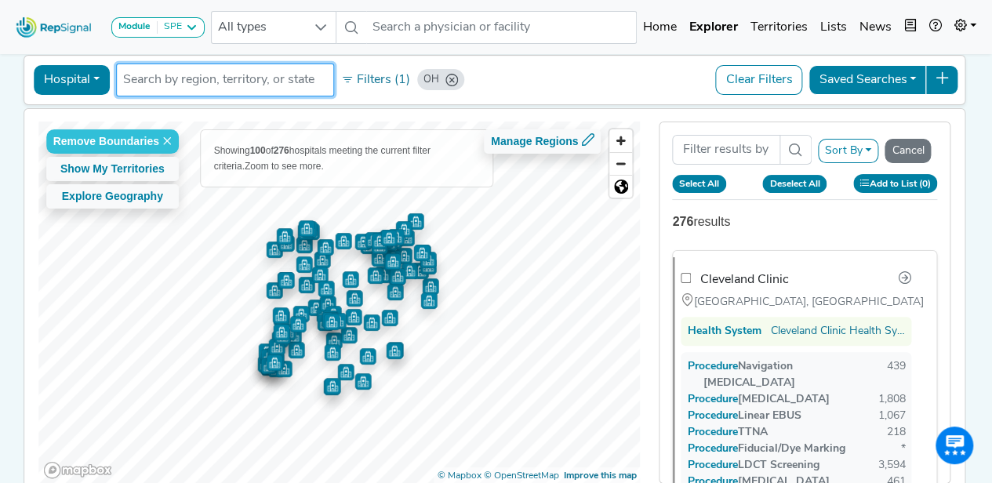
checkbox input "false"
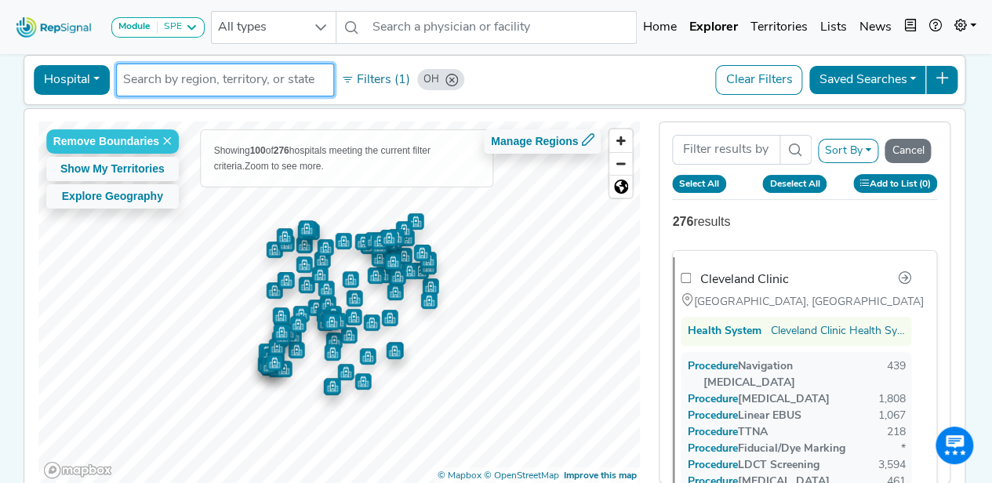
checkbox input "false"
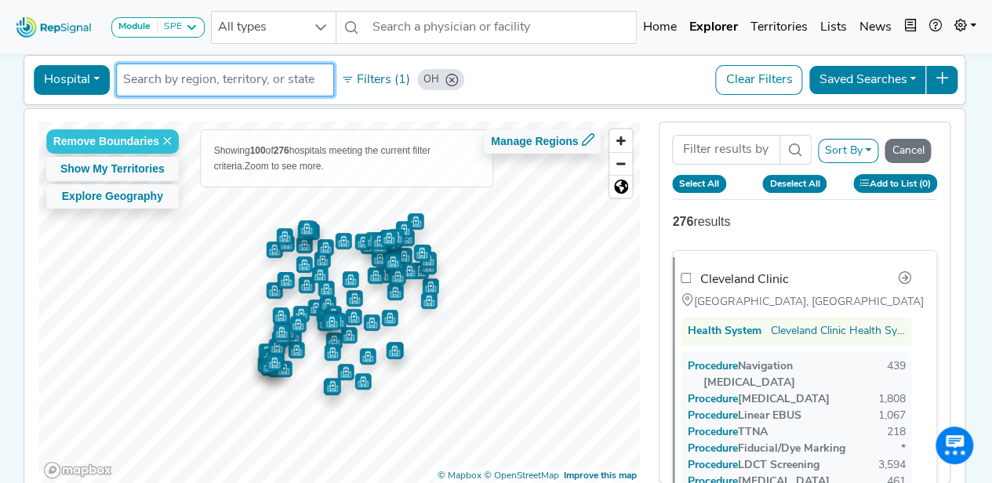
checkbox input "false"
